Goal: Task Accomplishment & Management: Manage account settings

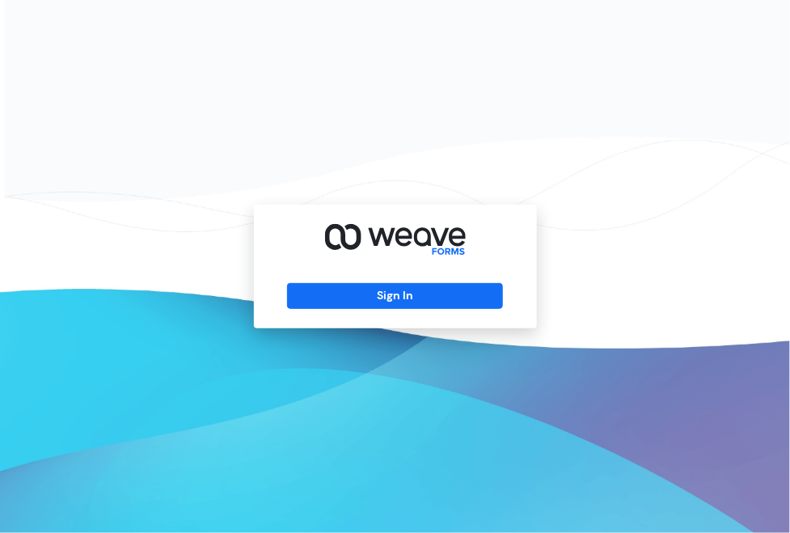
click at [413, 131] on div "Sign In" at bounding box center [395, 266] width 790 height 533
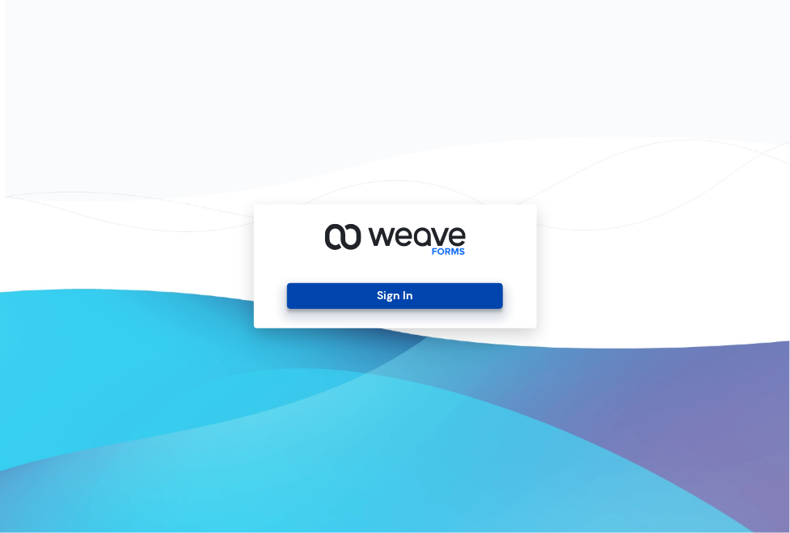
click at [353, 306] on button "Sign In" at bounding box center [395, 296] width 216 height 26
